Goal: Transaction & Acquisition: Subscribe to service/newsletter

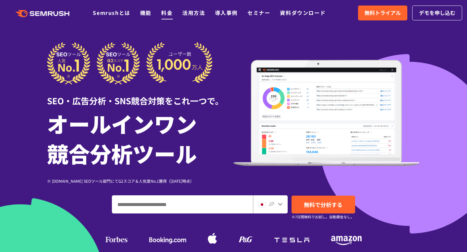
click at [168, 14] on link "料金" at bounding box center [166, 13] width 11 height 8
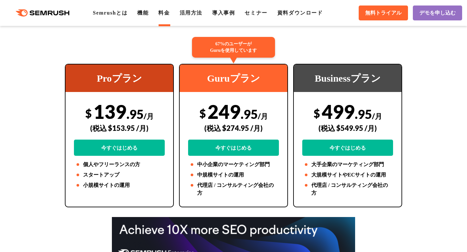
scroll to position [123, 0]
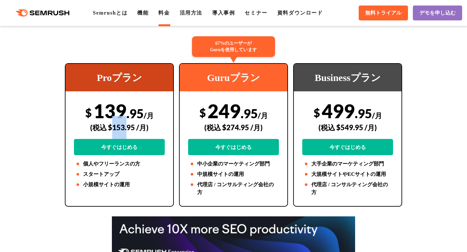
drag, startPoint x: 113, startPoint y: 129, endPoint x: 126, endPoint y: 129, distance: 13.3
click at [126, 129] on div "(税込 $153.95 /月)" at bounding box center [119, 127] width 91 height 23
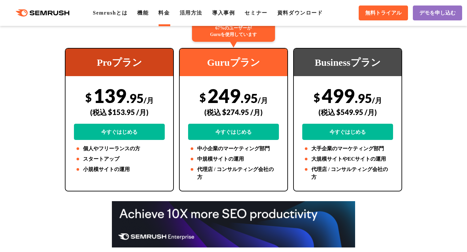
scroll to position [139, 0]
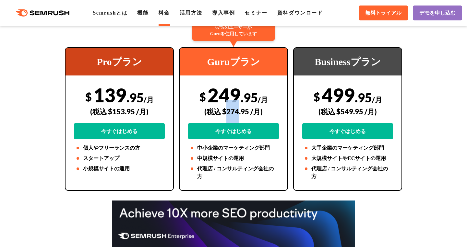
drag, startPoint x: 227, startPoint y: 111, endPoint x: 239, endPoint y: 111, distance: 12.3
click at [239, 111] on div "(税込 $274.95 /月)" at bounding box center [233, 111] width 91 height 23
click at [239, 113] on div "(税込 $274.95 /月)" at bounding box center [233, 111] width 91 height 23
